Goal: Task Accomplishment & Management: Complete application form

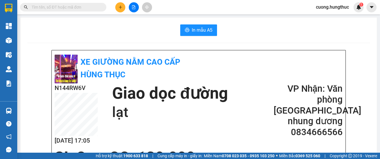
scroll to position [54, 3]
click at [117, 7] on button at bounding box center [120, 7] width 10 height 10
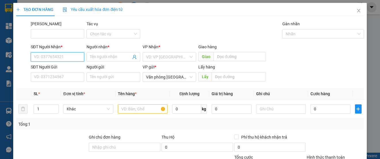
drag, startPoint x: 45, startPoint y: 59, endPoint x: 49, endPoint y: 56, distance: 5.7
click at [47, 56] on input "SĐT Người Nhận *" at bounding box center [57, 56] width 53 height 9
click at [47, 55] on input "SĐT Người Nhận *" at bounding box center [57, 56] width 53 height 9
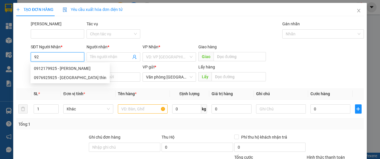
type input "9"
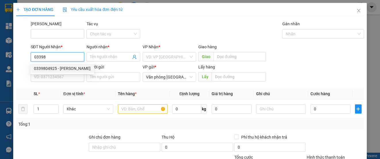
click at [56, 70] on div "0339804925 - [PERSON_NAME]" at bounding box center [62, 68] width 57 height 6
type input "0339804925"
type input "[PERSON_NAME]"
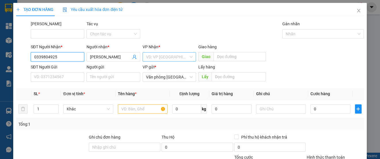
type input "0339804925"
click at [152, 59] on input "search" at bounding box center [167, 57] width 43 height 9
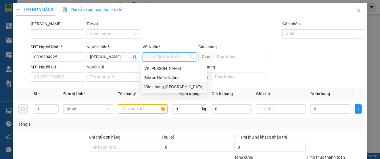
click at [160, 87] on div "Văn phòng [GEOGRAPHIC_DATA]" at bounding box center [173, 87] width 59 height 6
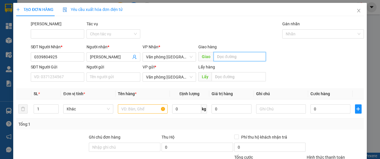
click at [243, 60] on input "text" at bounding box center [239, 56] width 52 height 9
type input "lạt"
click at [130, 113] on div at bounding box center [143, 108] width 50 height 11
click at [130, 111] on input "text" at bounding box center [143, 108] width 50 height 9
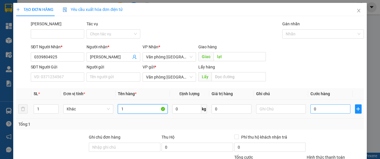
type input "1"
click at [324, 111] on input "0" at bounding box center [330, 108] width 40 height 9
type input "1"
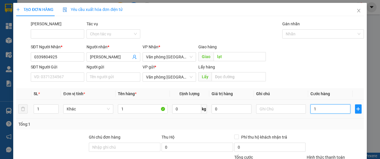
type input "15"
type input "150"
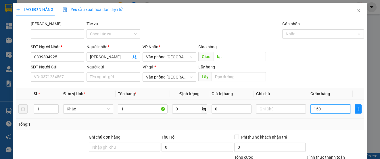
type input "150"
type input "1.500"
type input "15.000"
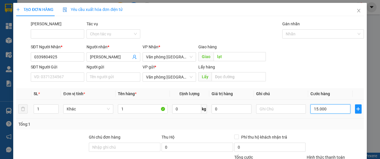
type input "15.000"
type input "150.000"
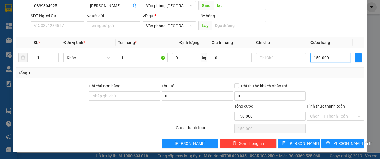
scroll to position [51, 0]
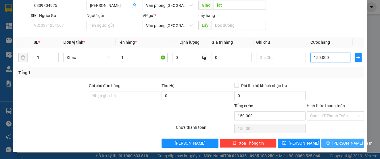
type input "150.000"
click at [340, 144] on span "[PERSON_NAME] và In" at bounding box center [352, 143] width 40 height 6
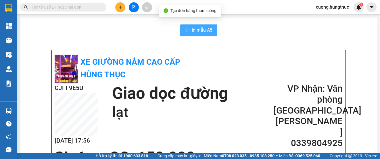
click at [197, 33] on span "In mẫu A5" at bounding box center [202, 29] width 21 height 7
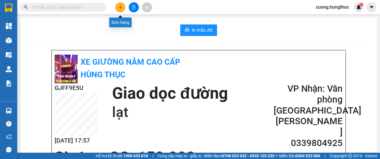
click at [119, 7] on icon "plus" at bounding box center [120, 7] width 4 height 4
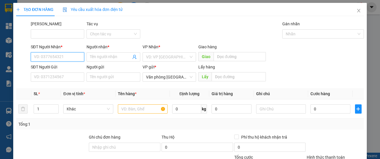
click at [62, 57] on input "SĐT Người Nhận *" at bounding box center [57, 56] width 53 height 9
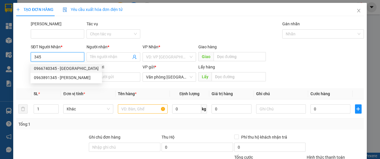
click at [49, 68] on div "0966740345 - [GEOGRAPHIC_DATA]" at bounding box center [66, 68] width 65 height 6
type input "0966740345"
type input "Ngân hà"
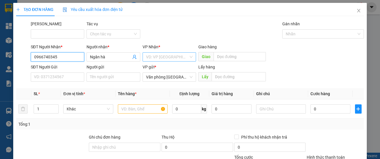
type input "0966740345"
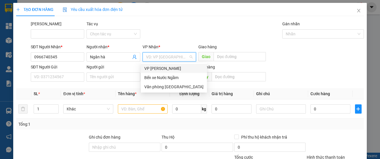
click at [160, 59] on input "search" at bounding box center [167, 57] width 43 height 9
drag, startPoint x: 159, startPoint y: 86, endPoint x: 159, endPoint y: 82, distance: 3.7
click at [159, 83] on div "Văn phòng [GEOGRAPHIC_DATA]" at bounding box center [174, 86] width 66 height 9
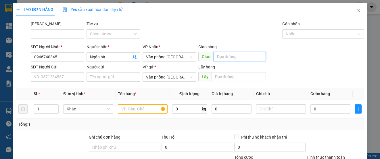
click at [232, 55] on input "text" at bounding box center [239, 56] width 52 height 9
type input "cừa"
click at [43, 110] on input "1" at bounding box center [46, 109] width 24 height 9
type input "1"
type input "6"
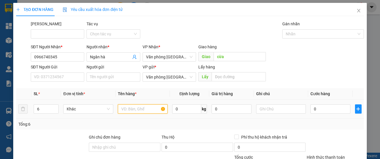
click at [132, 112] on input "text" at bounding box center [143, 108] width 50 height 9
type input "1"
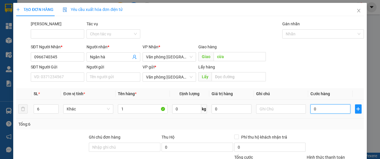
click at [313, 107] on input "0" at bounding box center [330, 108] width 40 height 9
type input "1"
type input "18"
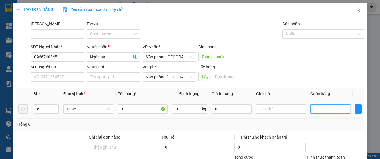
type input "18"
type input "180"
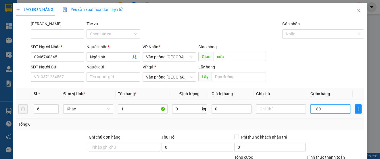
type input "1.800"
type input "18.000"
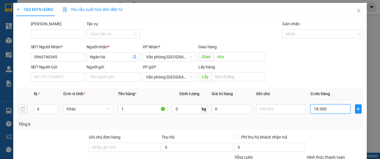
type input "18.000"
type input "180.000"
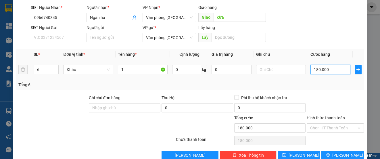
scroll to position [51, 0]
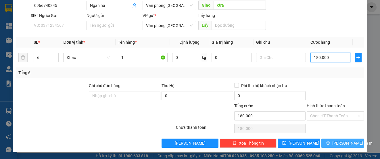
type input "180.000"
drag, startPoint x: 333, startPoint y: 142, endPoint x: 332, endPoint y: 137, distance: 5.5
click at [333, 138] on div "Transit Pickup Surcharge Ids Transit Deliver Surcharge Ids Transit Deliver Surc…" at bounding box center [189, 58] width 347 height 178
click at [334, 140] on span "[PERSON_NAME] và In" at bounding box center [352, 143] width 40 height 6
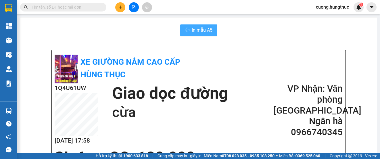
click at [207, 26] on span "In mẫu A5" at bounding box center [202, 29] width 21 height 7
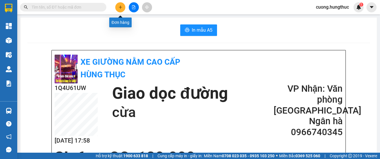
click at [122, 7] on icon "plus" at bounding box center [120, 7] width 4 height 4
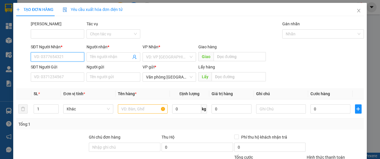
click at [59, 56] on input "SĐT Người Nhận *" at bounding box center [57, 56] width 53 height 9
click at [42, 66] on div "0824654456 - NHẬT LỆ" at bounding box center [57, 68] width 46 height 6
type input "0824654456"
type input "NHẬT LỆ"
type input "0824654456"
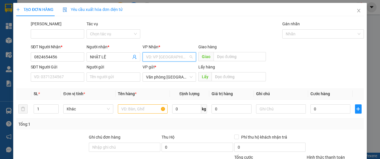
click at [176, 55] on input "search" at bounding box center [167, 57] width 43 height 9
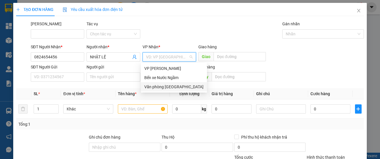
click at [172, 86] on div "Văn phòng [GEOGRAPHIC_DATA]" at bounding box center [173, 87] width 59 height 6
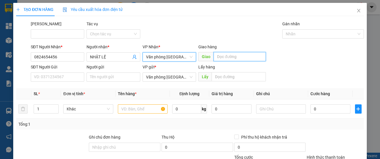
click at [225, 56] on input "text" at bounding box center [239, 56] width 52 height 9
type input "lạt"
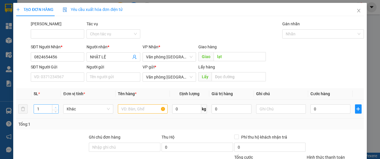
type input "2"
click at [55, 107] on icon "up" at bounding box center [56, 108] width 2 height 2
click at [122, 113] on input "text" at bounding box center [143, 108] width 50 height 9
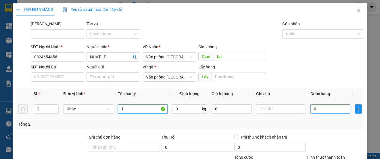
type input "1"
click at [328, 110] on input "0" at bounding box center [330, 108] width 40 height 9
type input "5"
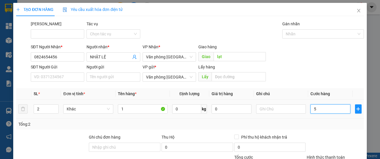
type input "0"
click at [310, 110] on input "0" at bounding box center [330, 108] width 40 height 9
type input "10"
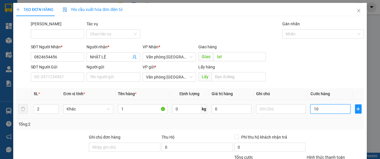
type input "10"
type input "100"
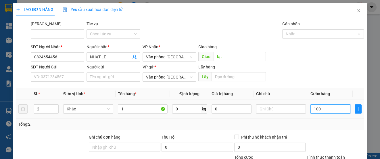
type input "1.000"
type input "10.000"
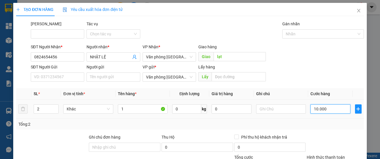
type input "10.000"
type input "100.000"
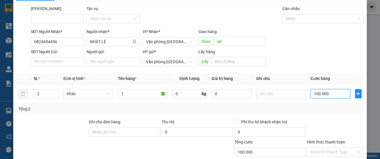
scroll to position [51, 0]
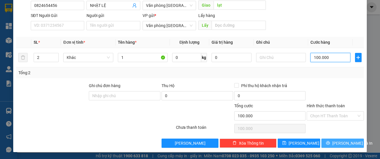
type input "100.000"
click at [333, 140] on button "[PERSON_NAME] và In" at bounding box center [342, 142] width 43 height 9
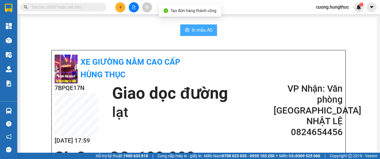
click at [194, 29] on span "In mẫu A5" at bounding box center [202, 29] width 21 height 7
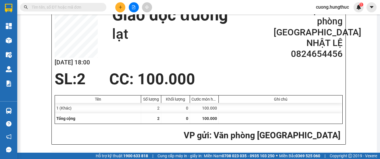
scroll to position [76, 0]
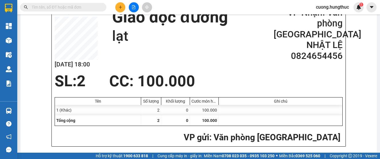
click at [119, 10] on button at bounding box center [120, 7] width 10 height 10
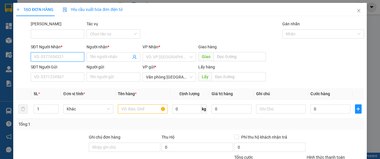
click at [55, 58] on input "SĐT Người Nhận *" at bounding box center [57, 56] width 53 height 9
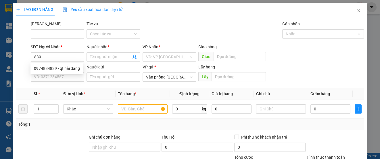
drag, startPoint x: 26, startPoint y: 18, endPoint x: 211, endPoint y: 24, distance: 184.8
click at [211, 24] on div "Mã ĐH Tác vụ Chọn tác vụ Gán nhãn Nhãn" at bounding box center [197, 31] width 335 height 20
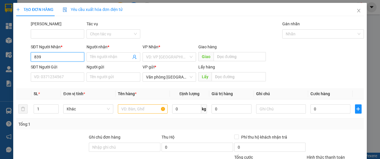
click at [62, 55] on input "839" at bounding box center [57, 56] width 53 height 9
click at [70, 72] on div "0974884839 - qt hải đăng" at bounding box center [56, 68] width 53 height 9
type input "0974884839"
type input "qt hải đăng"
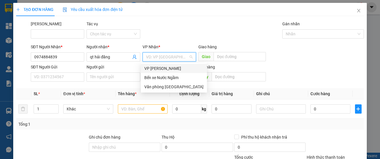
click at [162, 53] on input "search" at bounding box center [167, 57] width 43 height 9
click at [166, 88] on div "Văn phòng [GEOGRAPHIC_DATA]" at bounding box center [173, 87] width 59 height 6
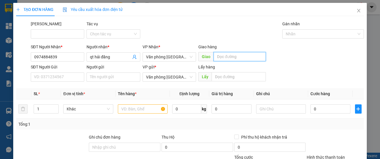
click at [236, 59] on input "text" at bounding box center [239, 56] width 52 height 9
type input "lạt"
click at [43, 107] on input "1" at bounding box center [46, 109] width 24 height 9
type input "2"
click at [158, 107] on input "text" at bounding box center [143, 108] width 50 height 9
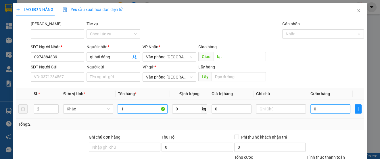
type input "1"
click at [310, 107] on input "0" at bounding box center [330, 108] width 40 height 9
type input "1"
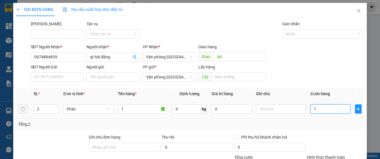
type input "12"
type input "120"
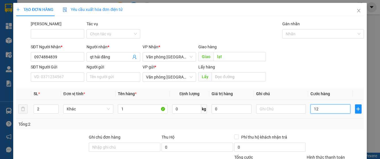
type input "120"
type input "1.200"
type input "12.000"
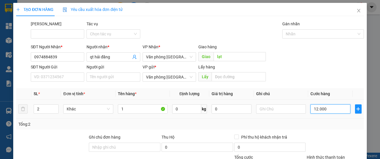
type input "12.000"
type input "120.000"
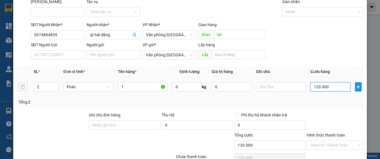
scroll to position [51, 0]
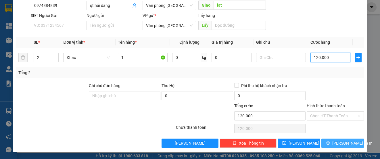
type input "120.000"
click at [335, 139] on button "[PERSON_NAME] và In" at bounding box center [342, 142] width 43 height 9
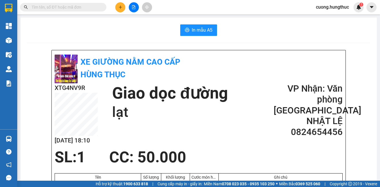
click at [118, 10] on button at bounding box center [120, 7] width 10 height 10
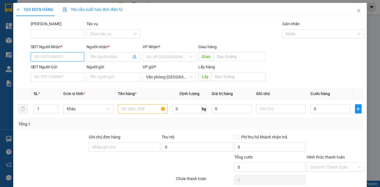
click at [76, 59] on input "SĐT Người Nhận *" at bounding box center [57, 56] width 53 height 9
click at [33, 67] on div "0974884839 - qt hải đăng" at bounding box center [56, 68] width 53 height 9
type input "0974884839"
type input "qt hải đăng"
type input "0974884839"
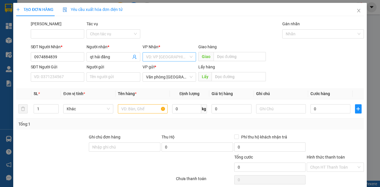
click at [179, 53] on input "search" at bounding box center [167, 57] width 43 height 9
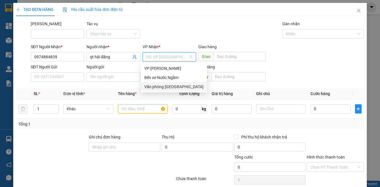
click at [175, 90] on div "Văn phòng [GEOGRAPHIC_DATA]" at bounding box center [174, 86] width 66 height 9
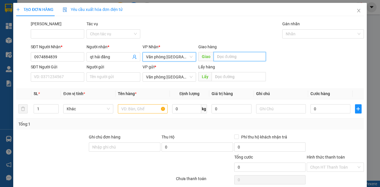
click at [246, 59] on input "text" at bounding box center [239, 56] width 52 height 9
type input "lạt"
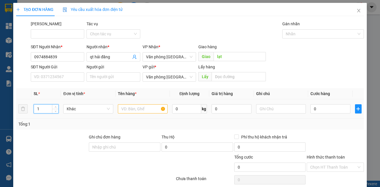
click at [45, 111] on input "1" at bounding box center [46, 109] width 24 height 9
type input "2"
click at [140, 109] on input "text" at bounding box center [143, 108] width 50 height 9
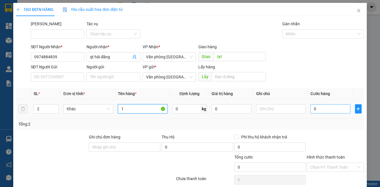
type input "1"
click at [318, 110] on input "0" at bounding box center [330, 108] width 40 height 9
type input "1"
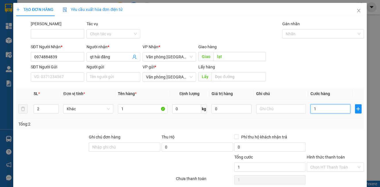
type input "12"
type input "120"
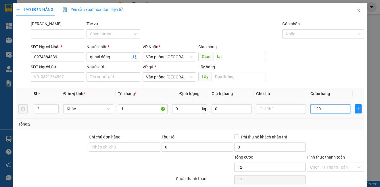
type input "120"
type input "1.200"
type input "12.000"
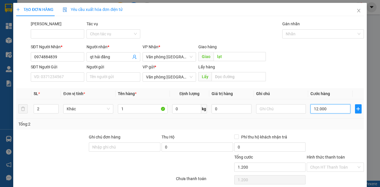
type input "12.000"
type input "120.000"
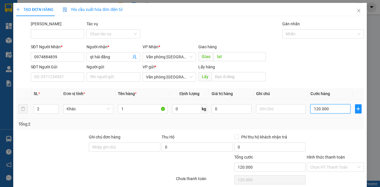
scroll to position [23, 0]
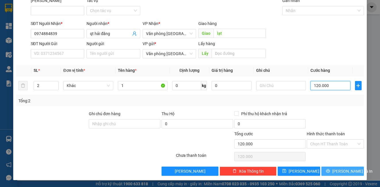
type input "120.000"
click at [326, 176] on button "[PERSON_NAME] và In" at bounding box center [342, 171] width 43 height 9
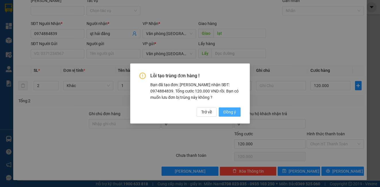
click at [234, 113] on span "Đồng ý" at bounding box center [229, 112] width 13 height 6
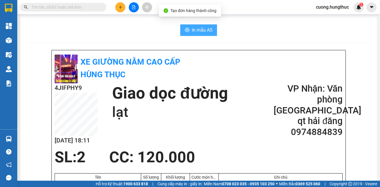
click at [208, 29] on span "In mẫu A5" at bounding box center [202, 29] width 21 height 7
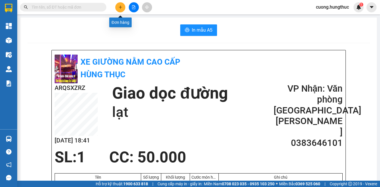
click at [115, 9] on button at bounding box center [120, 7] width 10 height 10
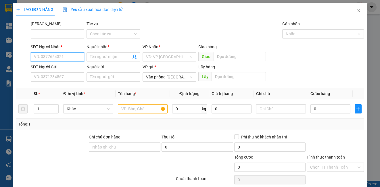
click at [55, 54] on input "SĐT Người Nhận *" at bounding box center [57, 56] width 53 height 9
click at [52, 61] on input "706" at bounding box center [57, 56] width 53 height 9
click at [51, 65] on div "0989493706 - anh thư" at bounding box center [56, 68] width 53 height 9
type input "0989493706"
type input "anh thư"
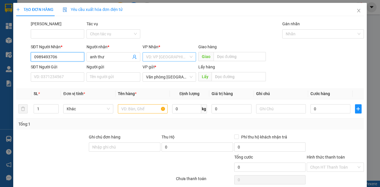
type input "0989493706"
click at [172, 57] on input "search" at bounding box center [167, 57] width 43 height 9
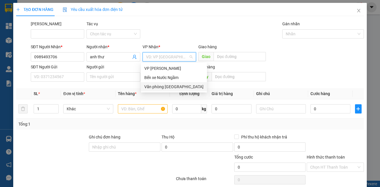
click at [169, 82] on div "VP Ngọc Hồi Bến xe Nước Ngầm Văn phòng Tân Kỳ" at bounding box center [174, 78] width 66 height 28
click at [168, 84] on div "Văn phòng [GEOGRAPHIC_DATA]" at bounding box center [173, 87] width 59 height 6
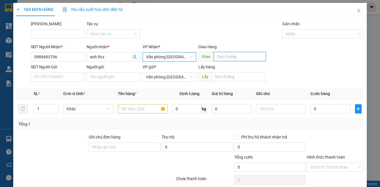
click at [224, 59] on input "text" at bounding box center [239, 56] width 52 height 9
type input "lạt"
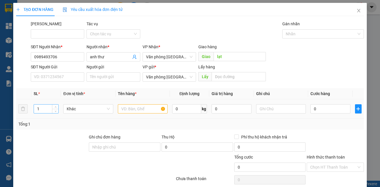
click at [43, 109] on input "1" at bounding box center [46, 109] width 24 height 9
type input "1"
type input "2"
click at [134, 111] on input "text" at bounding box center [143, 108] width 50 height 9
type input "1"
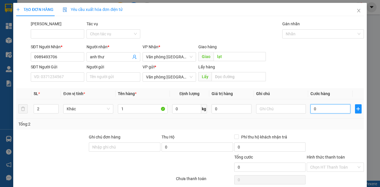
click at [312, 109] on input "0" at bounding box center [330, 108] width 40 height 9
type input "2"
type input "25"
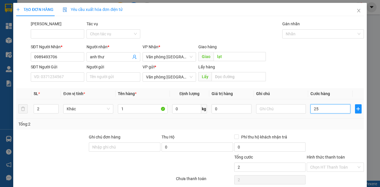
type input "25"
type input "250"
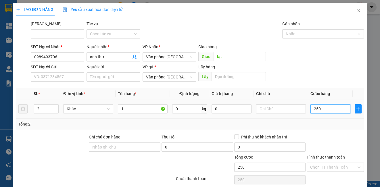
type input "2.500"
type input "25.000"
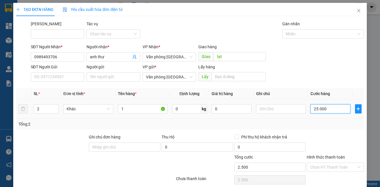
type input "25.000"
type input "250.000"
type input "25.000"
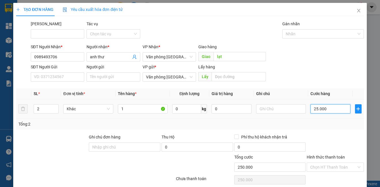
type input "25.000"
type input "2.500"
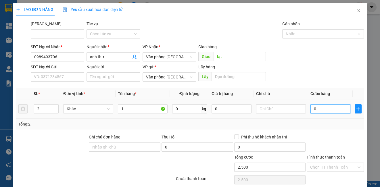
type input "0"
click at [310, 111] on input "0" at bounding box center [330, 108] width 40 height 9
type input "30"
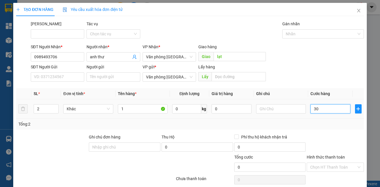
type input "30"
type input "300"
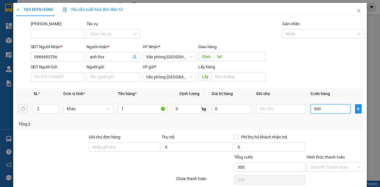
type input "3.000"
type input "30.000"
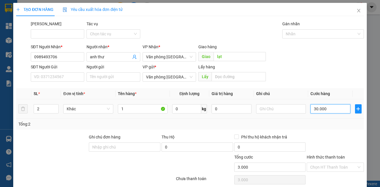
type input "30.000"
type input "300.000"
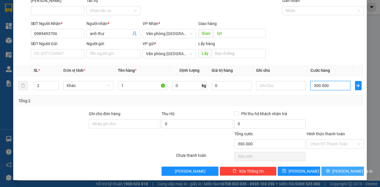
type input "300.000"
click at [328, 173] on span "printer" at bounding box center [328, 171] width 4 height 5
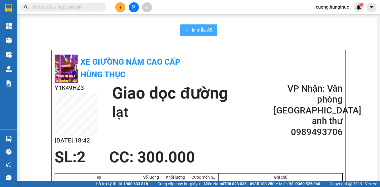
click at [203, 32] on span "In mẫu A5" at bounding box center [202, 29] width 21 height 7
click at [117, 4] on button at bounding box center [120, 7] width 10 height 10
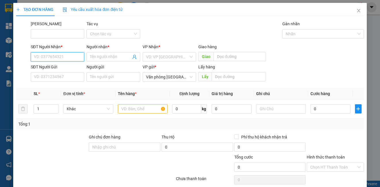
click at [63, 55] on input "SĐT Người Nhận *" at bounding box center [57, 56] width 53 height 9
type input "7"
click at [55, 69] on div "0705234875 - cẩm tú" at bounding box center [57, 68] width 46 height 6
type input "0705234875"
type input "cẩm tú"
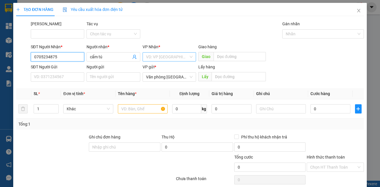
type input "0705234875"
drag, startPoint x: 150, startPoint y: 57, endPoint x: 155, endPoint y: 69, distance: 12.2
click at [151, 57] on input "search" at bounding box center [167, 57] width 43 height 9
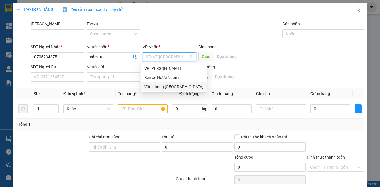
click at [155, 87] on div "Văn phòng [GEOGRAPHIC_DATA]" at bounding box center [173, 87] width 59 height 6
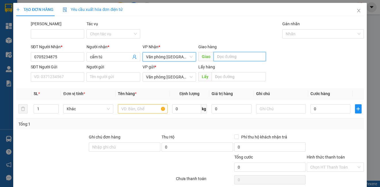
click at [242, 57] on input "text" at bounding box center [239, 56] width 52 height 9
type input "a"
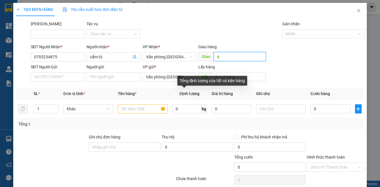
type input "a"
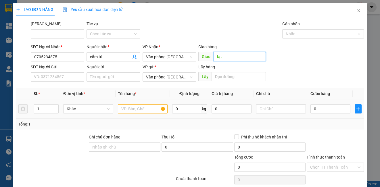
type input "lạt"
click at [128, 110] on input "text" at bounding box center [143, 108] width 50 height 9
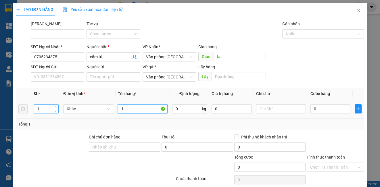
type input "1"
click at [44, 109] on input "1" at bounding box center [46, 109] width 24 height 9
type input "2"
click at [320, 107] on input "0" at bounding box center [330, 108] width 40 height 9
type input "1"
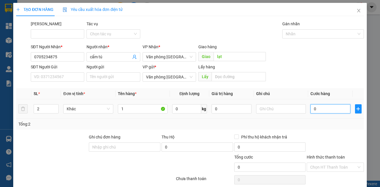
type input "1"
type input "10"
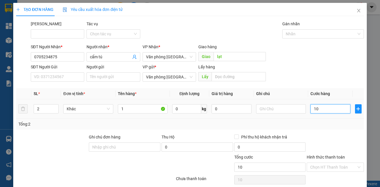
type input "100"
type input "1.000"
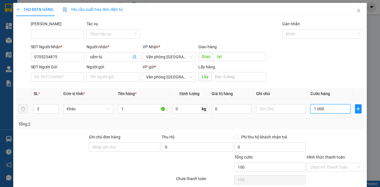
type input "1.000"
type input "10.000"
type input "100.000"
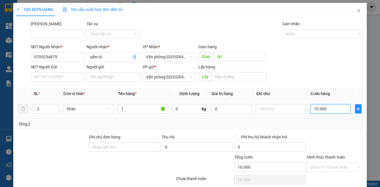
type input "100.000"
type input "1.000.000"
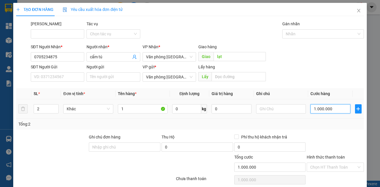
type input "100.000"
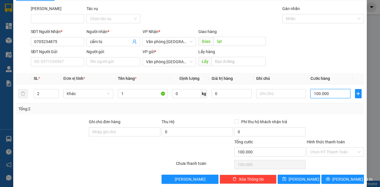
scroll to position [23, 0]
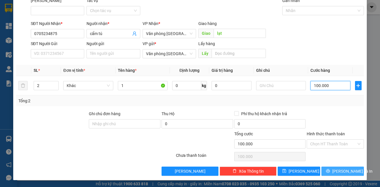
type input "100.000"
click at [327, 171] on icon "printer" at bounding box center [328, 171] width 4 height 4
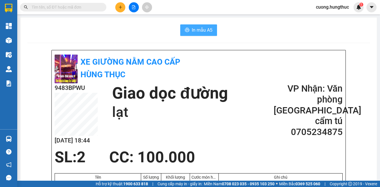
click at [196, 30] on span "In mẫu A5" at bounding box center [202, 29] width 21 height 7
click at [118, 9] on button at bounding box center [120, 7] width 10 height 10
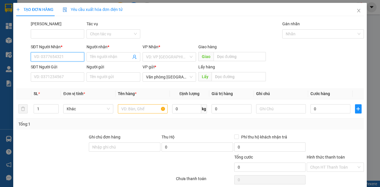
click at [54, 59] on input "SĐT Người Nhận *" at bounding box center [57, 56] width 53 height 9
click at [53, 59] on input "SĐT Người Nhận *" at bounding box center [57, 56] width 53 height 9
drag, startPoint x: 56, startPoint y: 68, endPoint x: 55, endPoint y: 61, distance: 6.5
click at [56, 63] on div "0961145202 0961145202 - lan anh" at bounding box center [56, 68] width 53 height 11
click at [59, 66] on div "0961145202 - lan anh" at bounding box center [57, 68] width 46 height 6
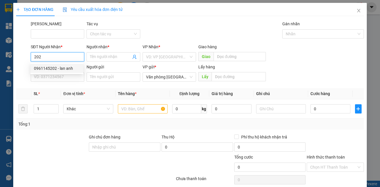
type input "0961145202"
type input "lan anh"
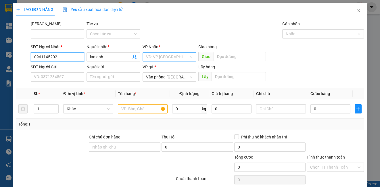
type input "0961145202"
click at [150, 56] on input "search" at bounding box center [167, 57] width 43 height 9
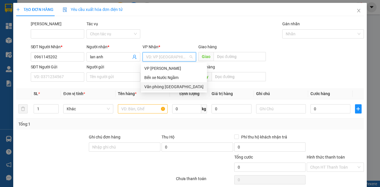
click at [165, 84] on div "Văn phòng [GEOGRAPHIC_DATA]" at bounding box center [173, 87] width 59 height 6
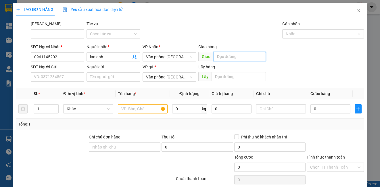
click at [231, 57] on input "text" at bounding box center [239, 56] width 52 height 9
type input "lạt"
click at [130, 109] on input "text" at bounding box center [143, 108] width 50 height 9
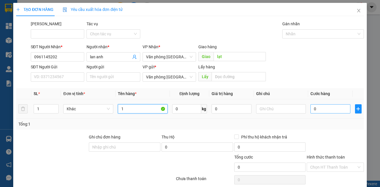
type input "1"
click at [315, 110] on input "0" at bounding box center [330, 108] width 40 height 9
type input "5"
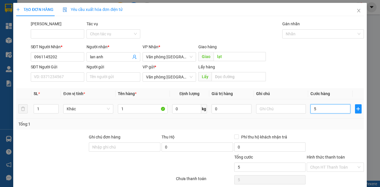
type input "50"
type input "500"
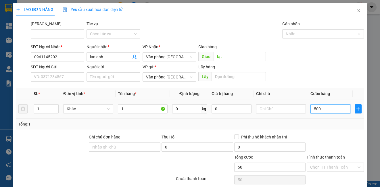
type input "500"
type input "5.000"
type input "50.000"
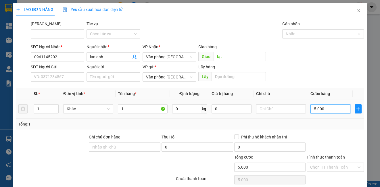
type input "50.000"
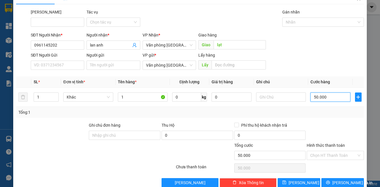
scroll to position [23, 0]
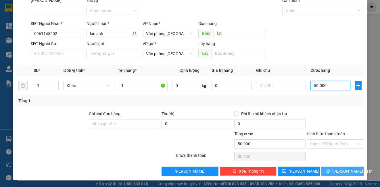
type input "50.000"
click at [328, 173] on span "printer" at bounding box center [328, 171] width 4 height 5
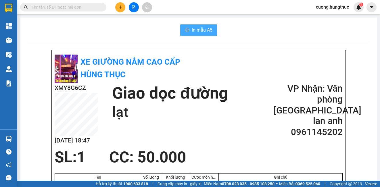
click at [198, 29] on span "In mẫu A5" at bounding box center [202, 29] width 21 height 7
